Goal: Transaction & Acquisition: Purchase product/service

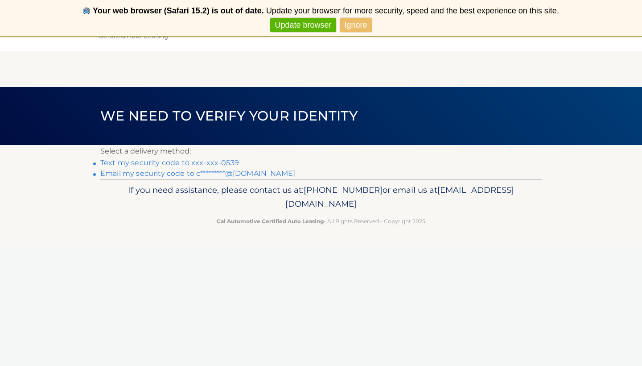
click at [220, 165] on link "Text my security code to xxx-xxx-0539" at bounding box center [169, 162] width 139 height 8
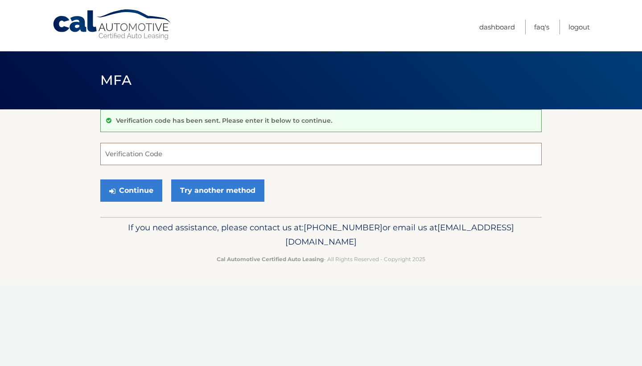
click at [213, 154] on input "Verification Code" at bounding box center [320, 154] width 441 height 22
type input "553509"
click at [131, 190] on button "Continue" at bounding box center [131, 190] width 62 height 22
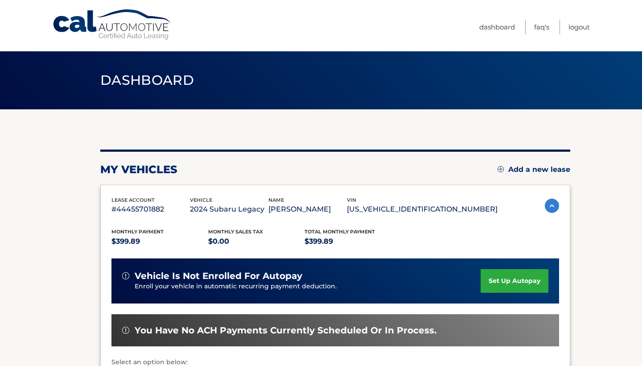
click at [508, 279] on link "set up autopay" at bounding box center [515, 281] width 68 height 24
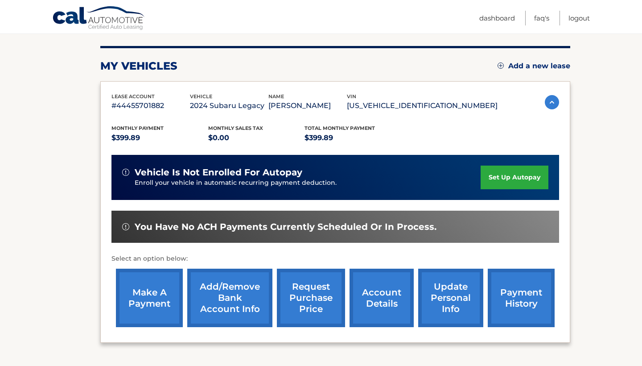
scroll to position [104, 0]
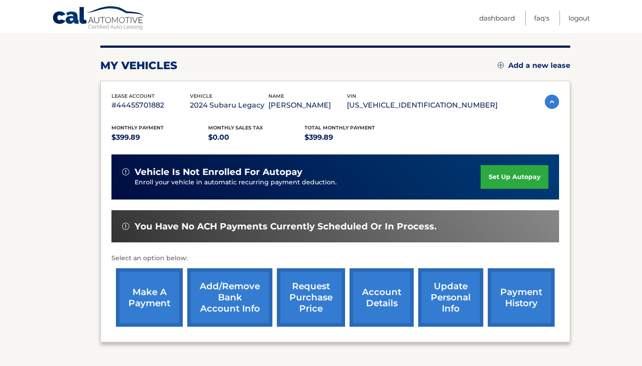
click at [148, 306] on link "make a payment" at bounding box center [149, 297] width 67 height 58
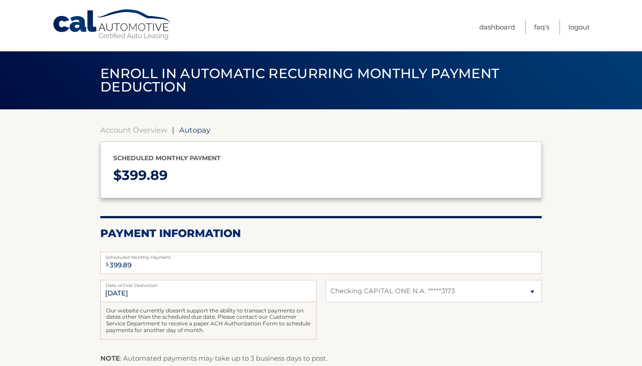
select select "YjlmNTIwZTgtNDRiNy00ZmIzLThhOTYtNmQ5YzhiYWViYTBi"
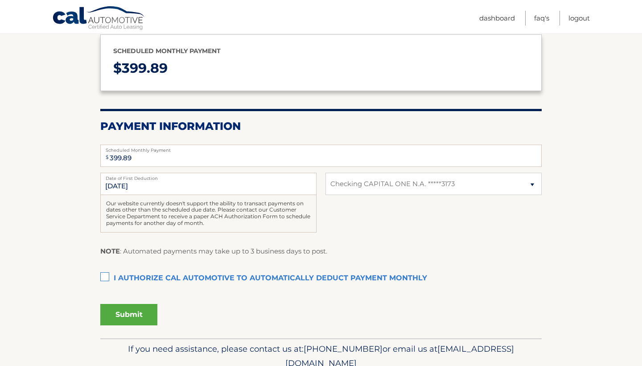
scroll to position [113, 0]
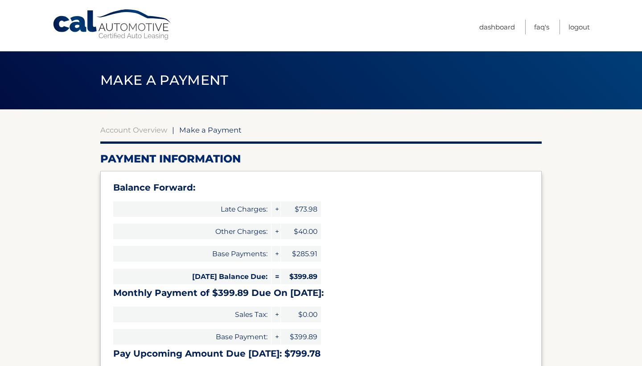
select select "YjlmNTIwZTgtNDRiNy00ZmIzLThhOTYtNmQ5YzhiYWViYTBi"
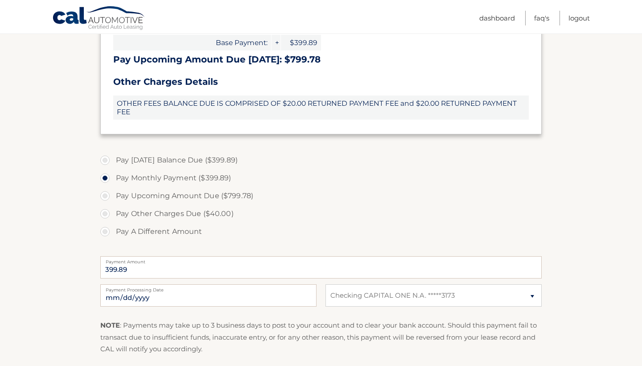
scroll to position [297, 0]
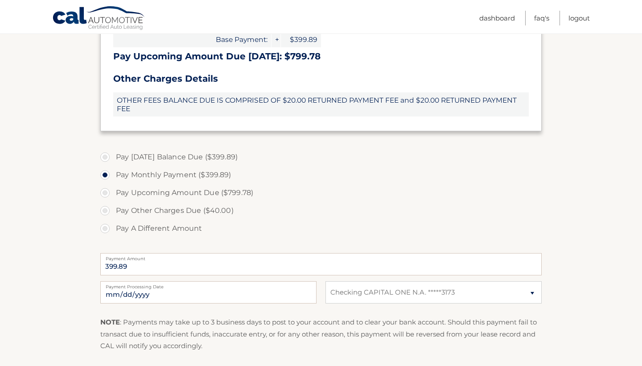
click at [146, 162] on label "Pay Today's Balance Due ($399.89)" at bounding box center [320, 157] width 441 height 18
click at [113, 162] on input "Pay Today's Balance Due ($399.89)" at bounding box center [108, 155] width 9 height 14
radio input "true"
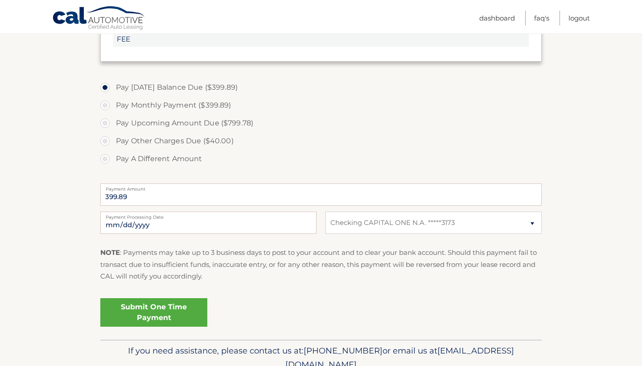
scroll to position [367, 0]
click at [181, 308] on link "Submit One Time Payment" at bounding box center [153, 311] width 107 height 29
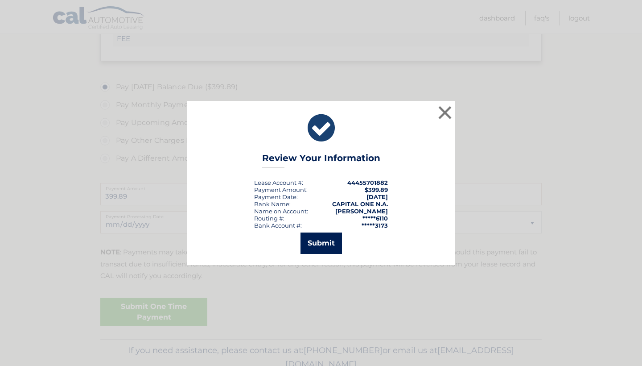
click at [333, 241] on button "Submit" at bounding box center [321, 242] width 41 height 21
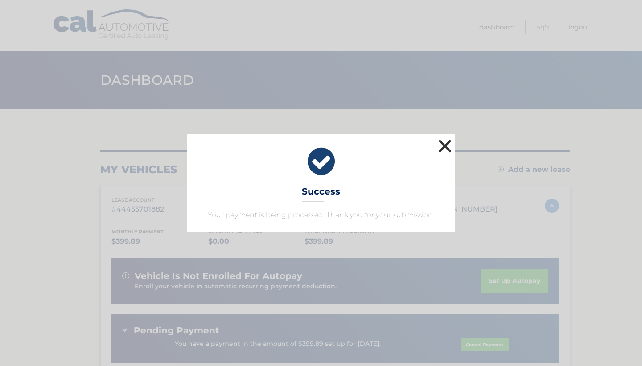
drag, startPoint x: 448, startPoint y: 144, endPoint x: 448, endPoint y: 139, distance: 5.4
click at [448, 139] on button "×" at bounding box center [445, 146] width 18 height 18
